Goal: Task Accomplishment & Management: Use online tool/utility

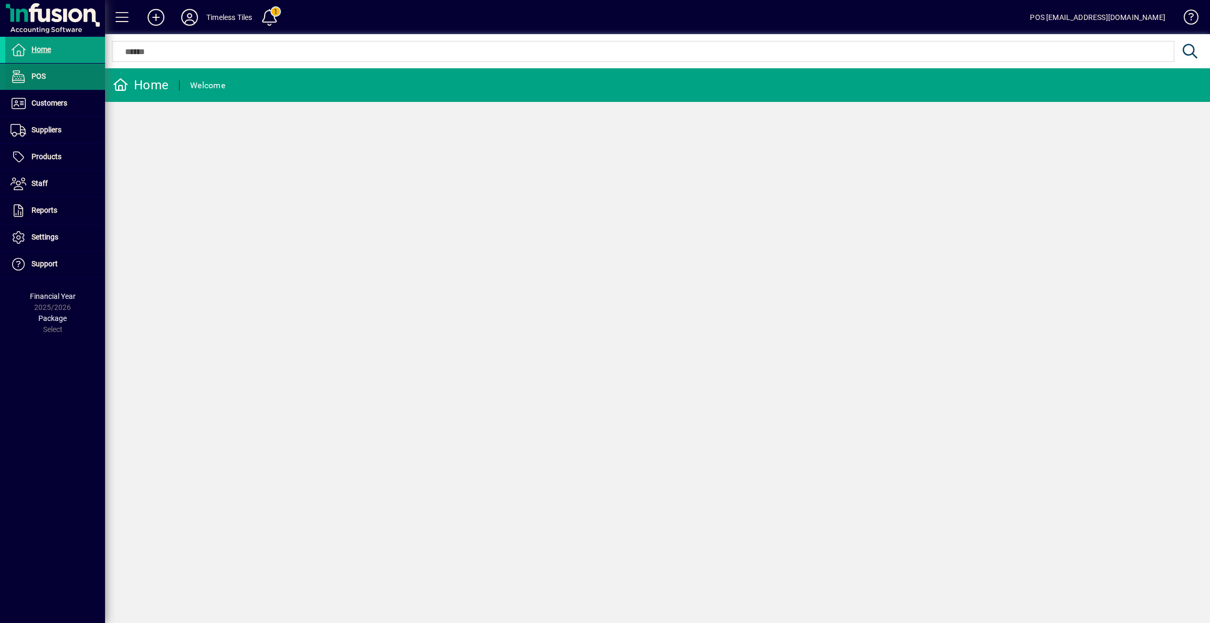
click at [43, 74] on span "POS" at bounding box center [39, 76] width 14 height 8
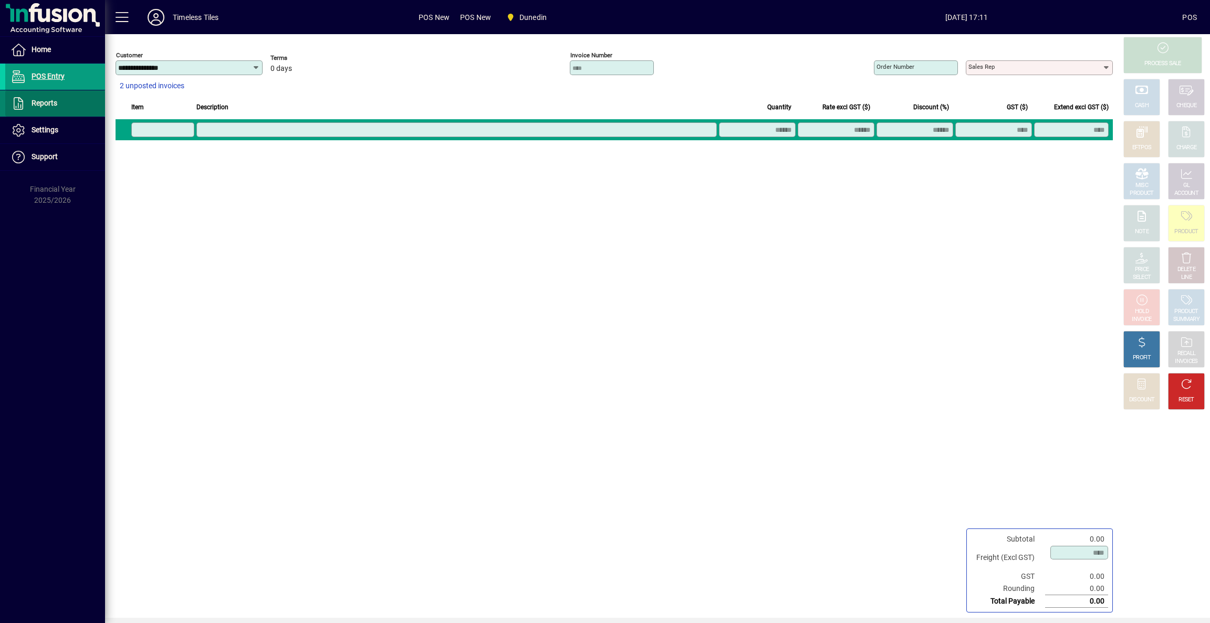
click at [60, 106] on span at bounding box center [55, 103] width 100 height 25
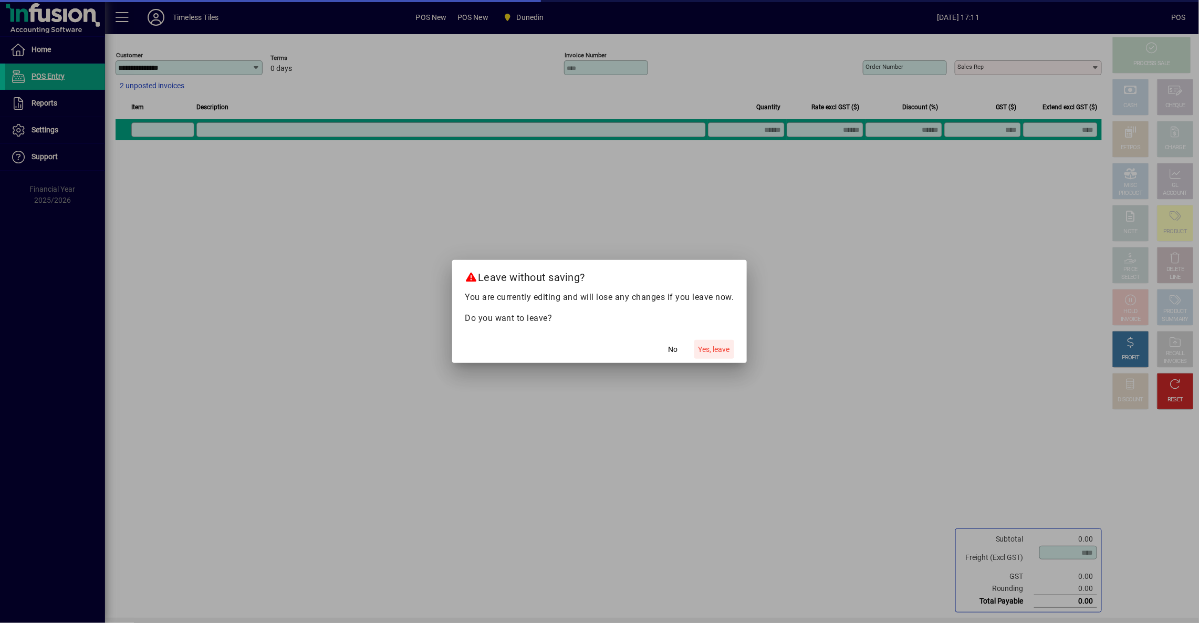
drag, startPoint x: 717, startPoint y: 351, endPoint x: 719, endPoint y: 324, distance: 27.3
click at [719, 351] on span "Yes, leave" at bounding box center [715, 349] width 32 height 11
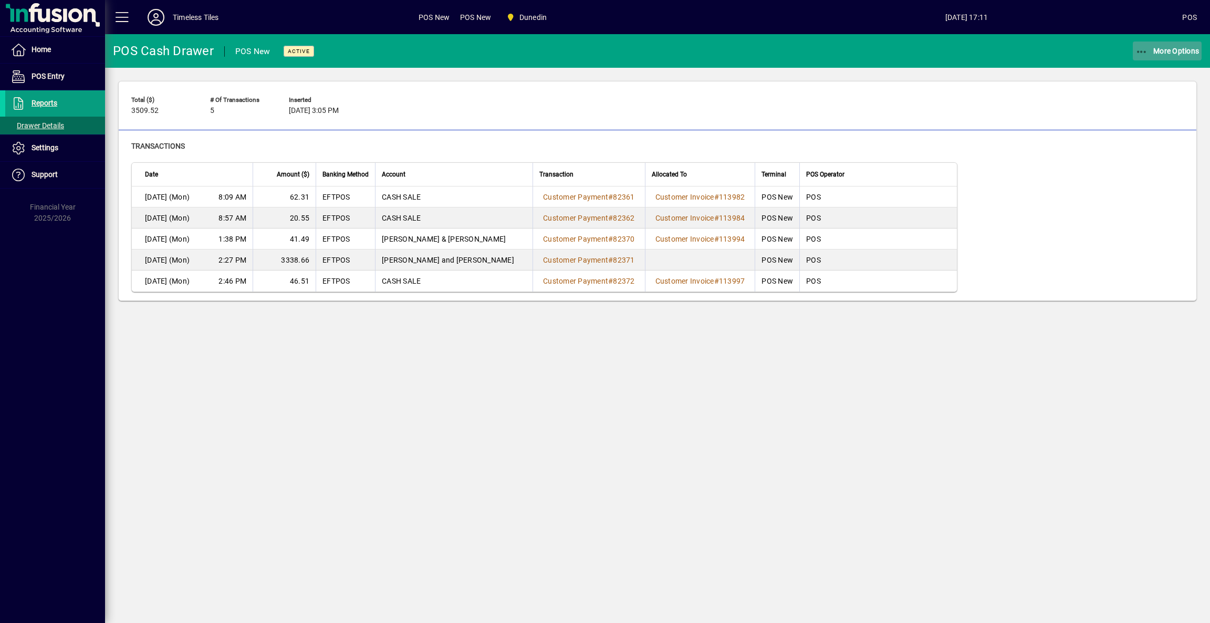
click at [1149, 49] on span "More Options" at bounding box center [1168, 51] width 64 height 8
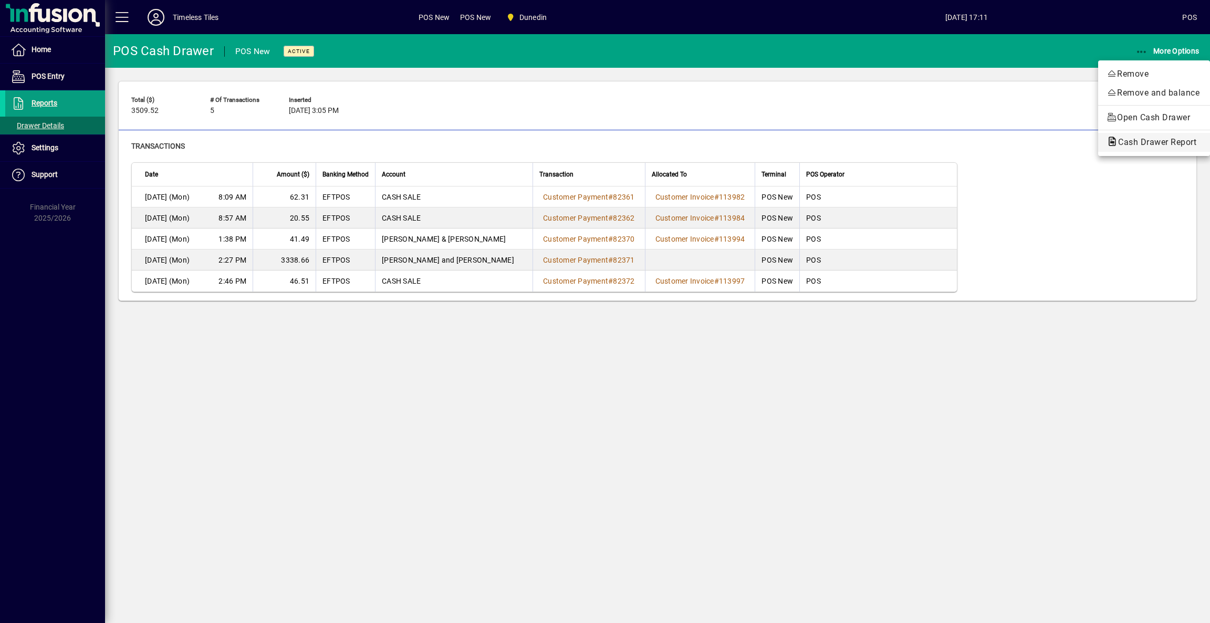
click at [1135, 141] on span "Cash Drawer Report" at bounding box center [1154, 142] width 95 height 10
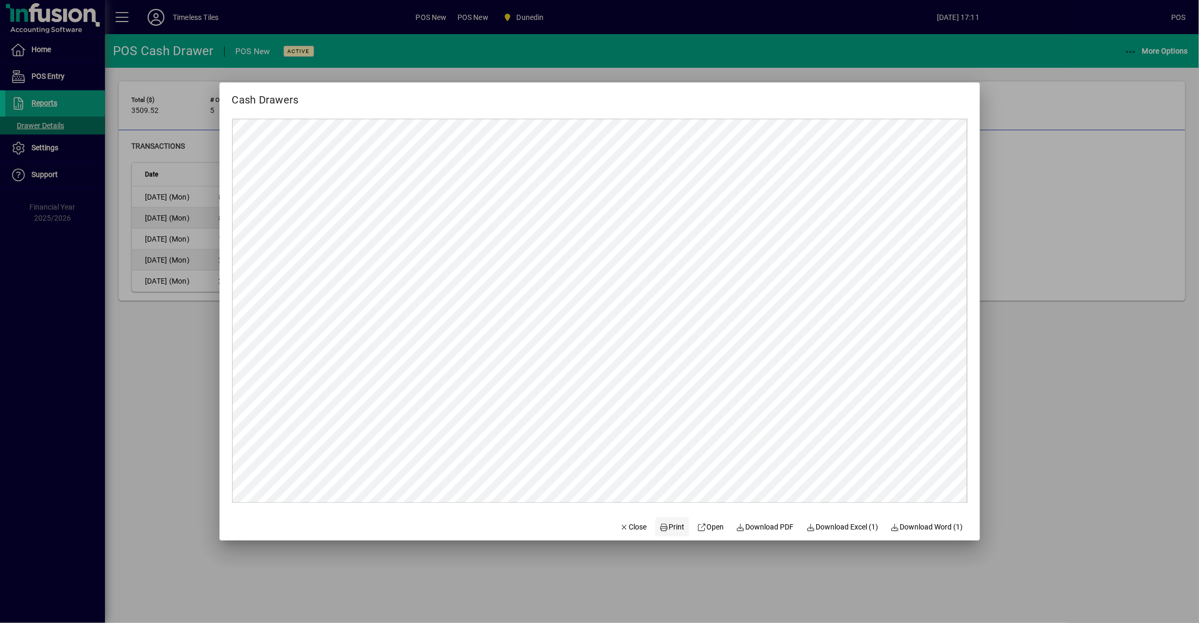
click at [670, 532] on span "Print" at bounding box center [672, 527] width 25 height 11
click at [622, 527] on span "Close" at bounding box center [633, 527] width 27 height 11
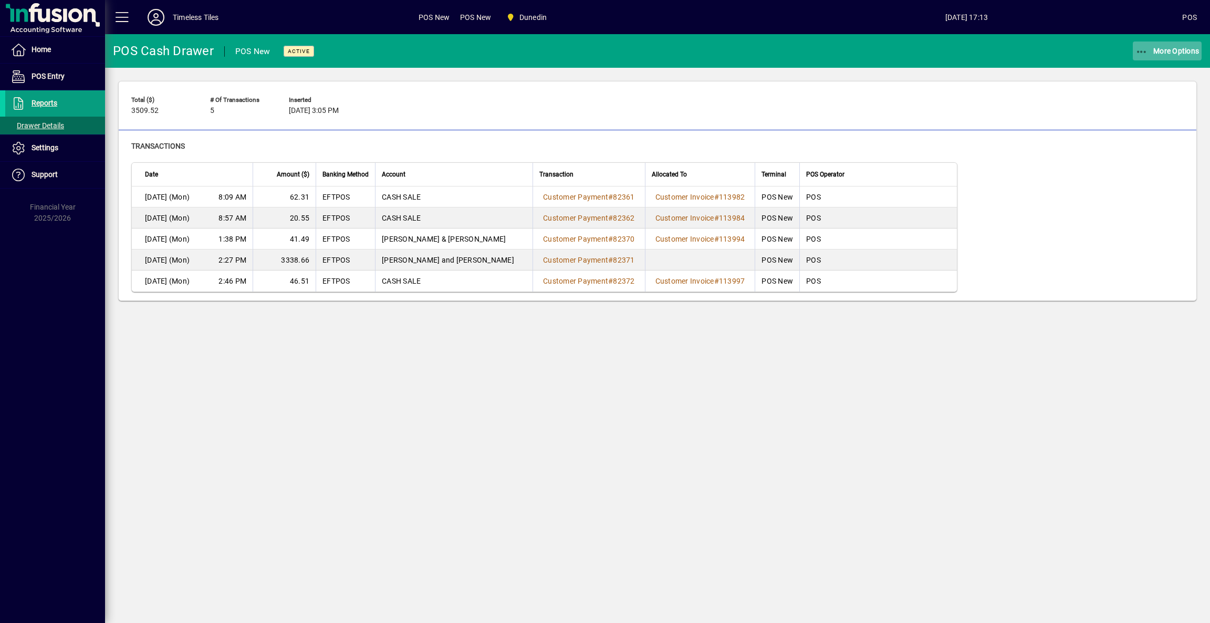
click at [1159, 50] on span "More Options" at bounding box center [1168, 51] width 64 height 8
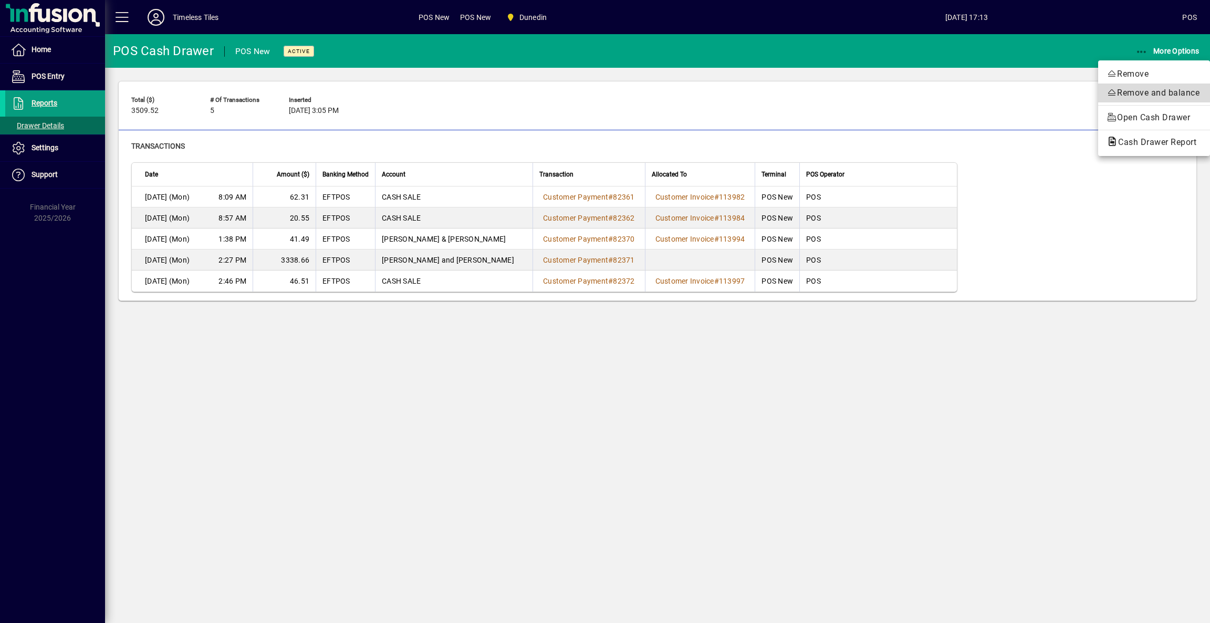
click at [1129, 89] on span "Remove and balance" at bounding box center [1154, 93] width 95 height 13
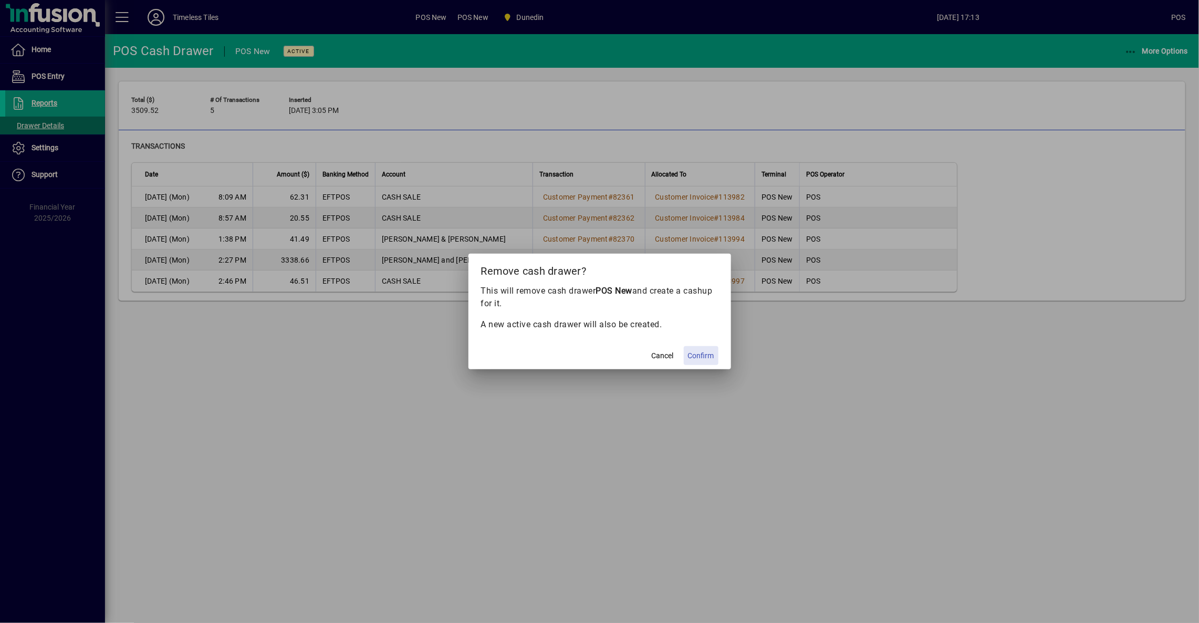
click at [706, 347] on span at bounding box center [701, 355] width 35 height 25
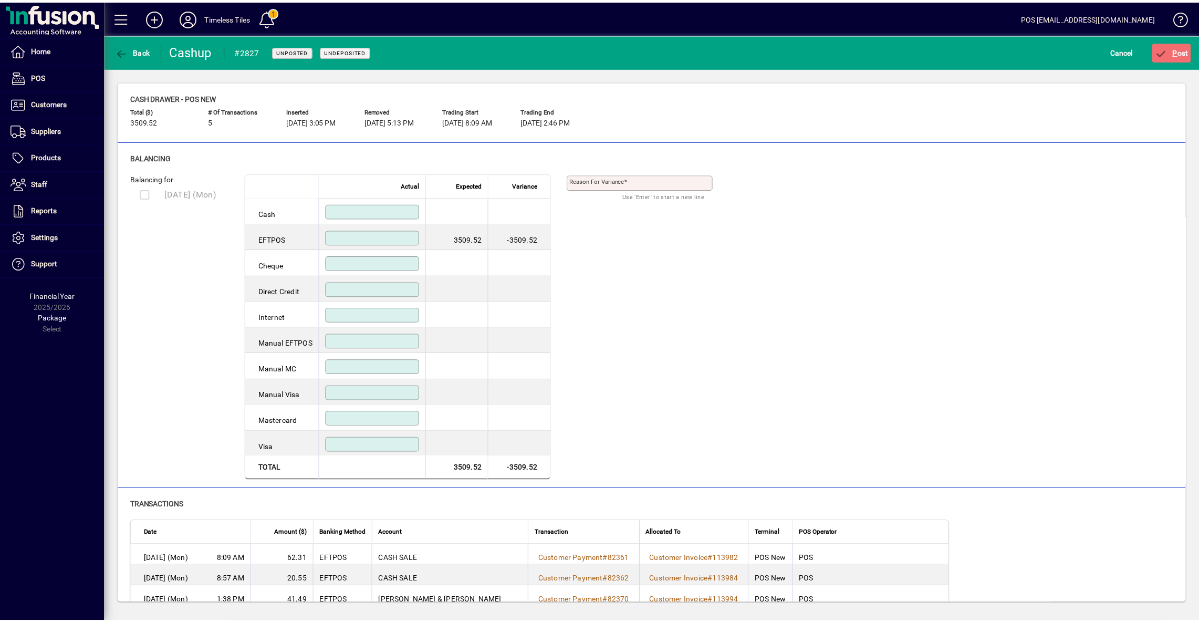
scroll to position [58, 0]
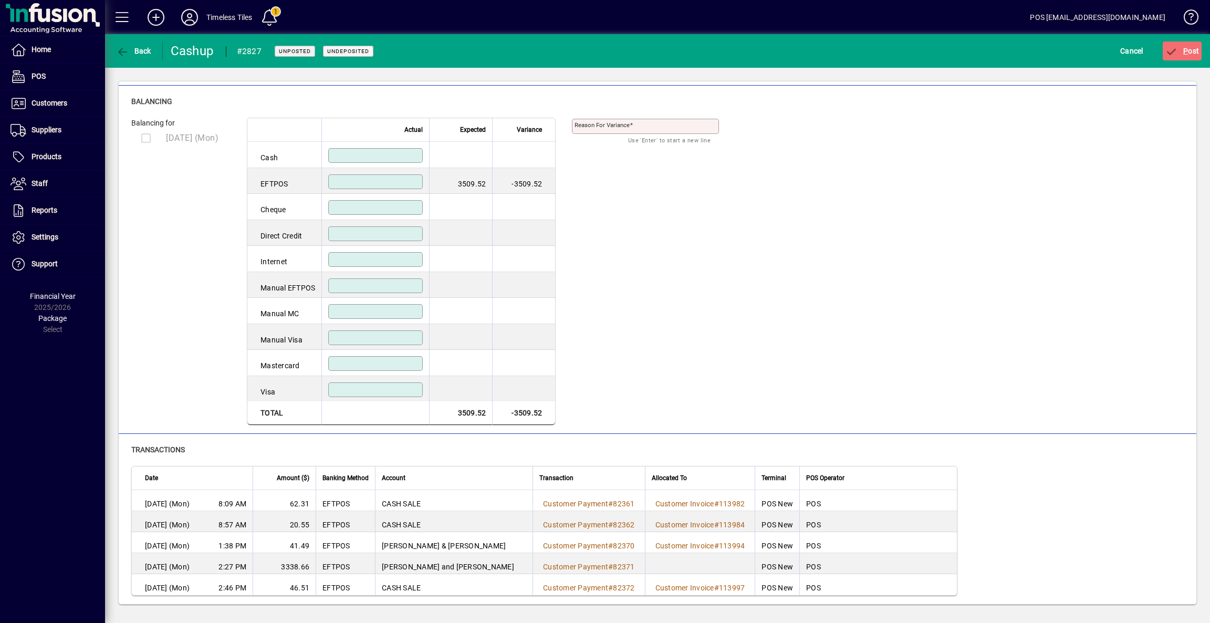
click at [402, 388] on input at bounding box center [376, 390] width 91 height 8
click at [403, 178] on input at bounding box center [376, 182] width 91 height 8
type input "*******"
click at [1183, 48] on span "P" at bounding box center [1185, 51] width 5 height 8
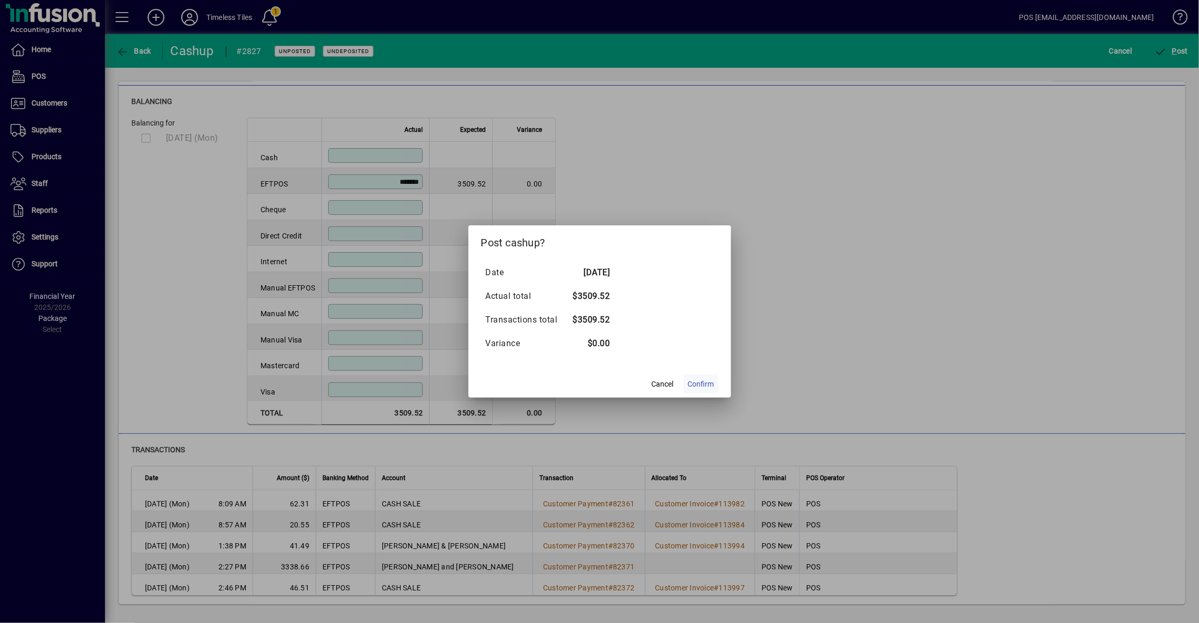
click at [692, 376] on span at bounding box center [701, 383] width 35 height 25
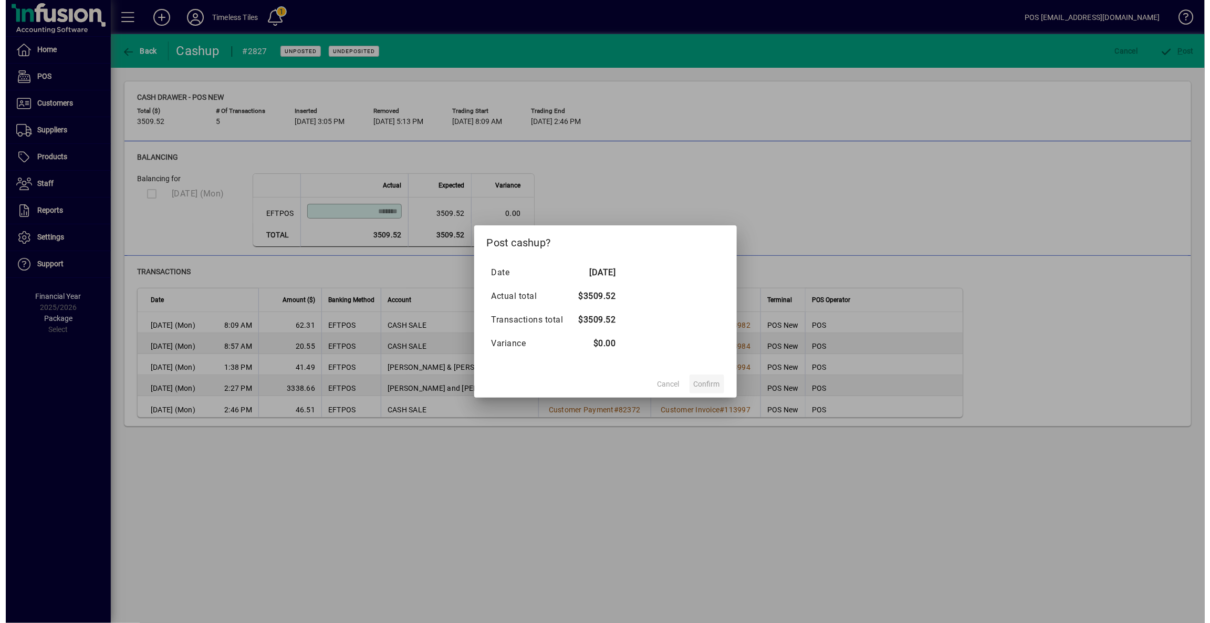
scroll to position [0, 0]
